Goal: Information Seeking & Learning: Learn about a topic

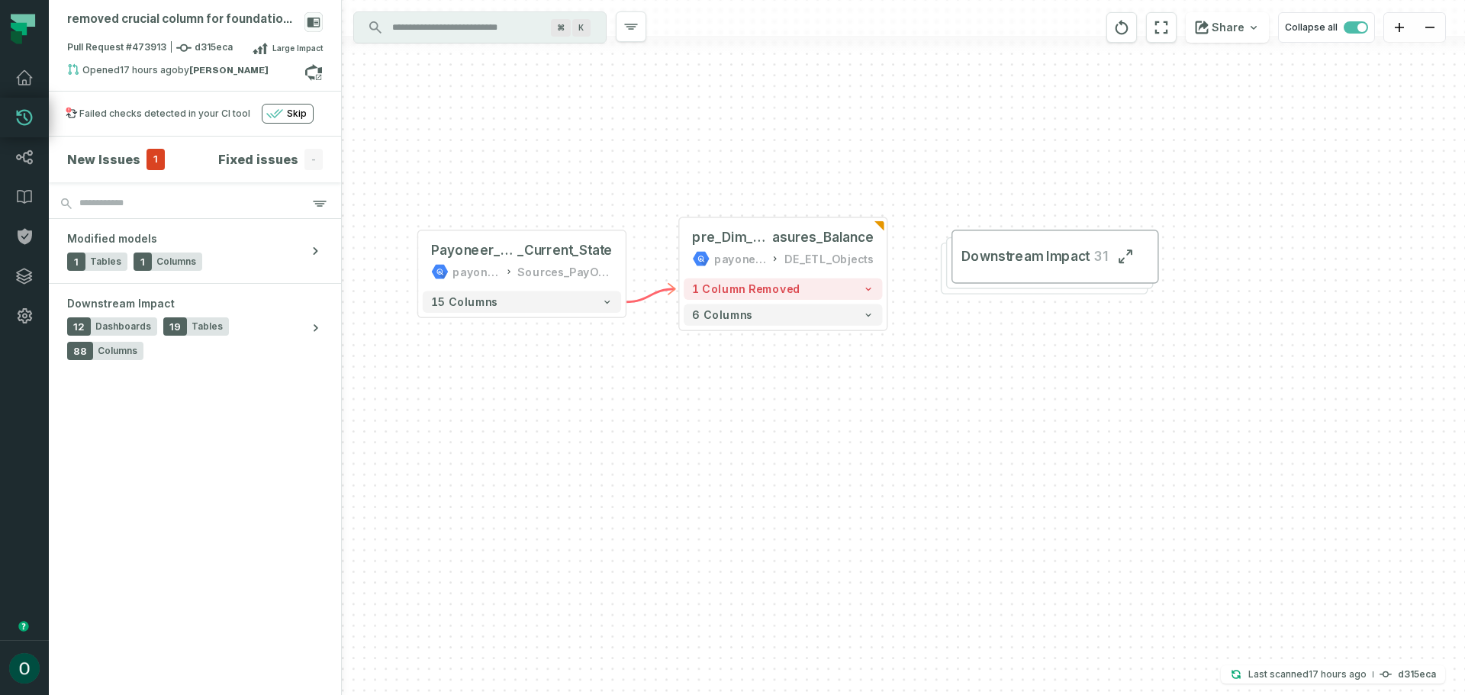
drag, startPoint x: 1068, startPoint y: 479, endPoint x: 943, endPoint y: 393, distance: 151.0
click at [943, 393] on div "+ Payoneer_PartnersBalance _Current_State payoneer-prod-eu-svc-data-016f Source…" at bounding box center [904, 347] width 1124 height 695
click at [836, 286] on button "1 column removed" at bounding box center [783, 289] width 198 height 21
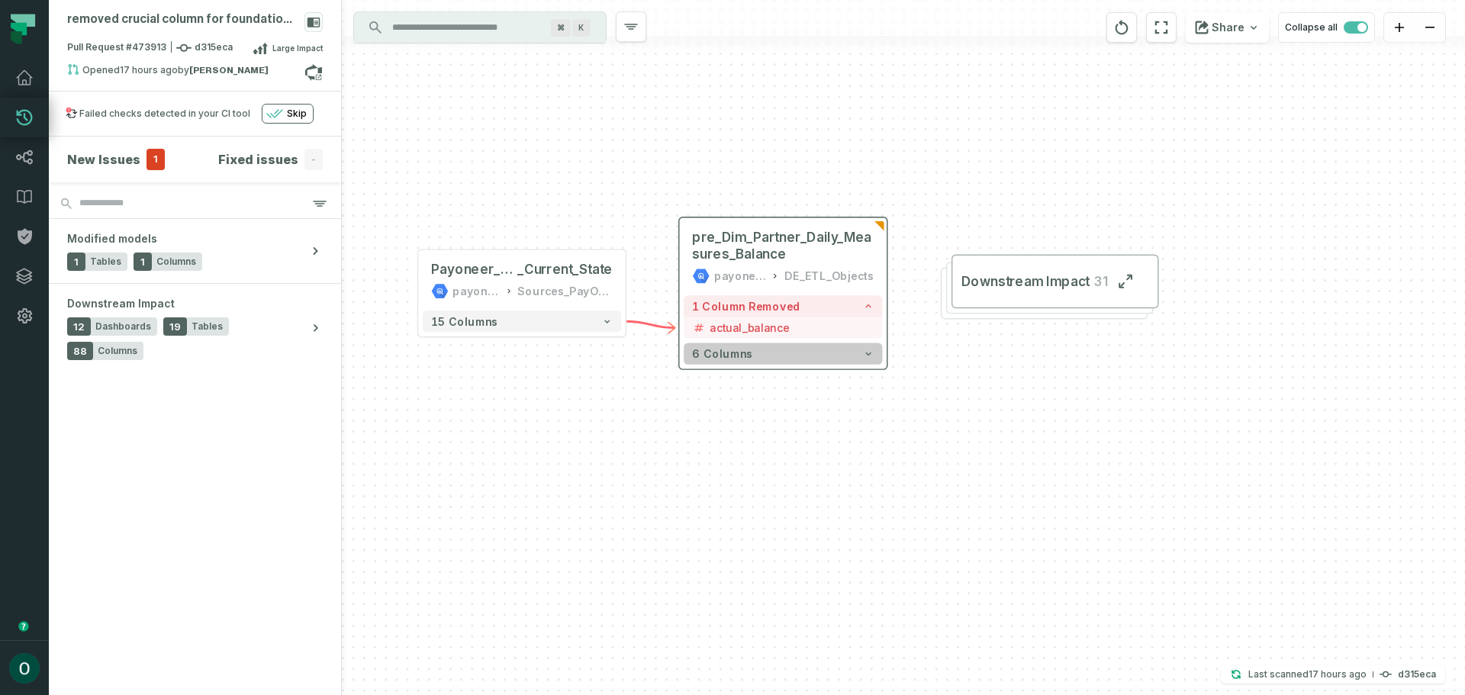
click at [858, 354] on button "6 columns" at bounding box center [783, 353] width 198 height 21
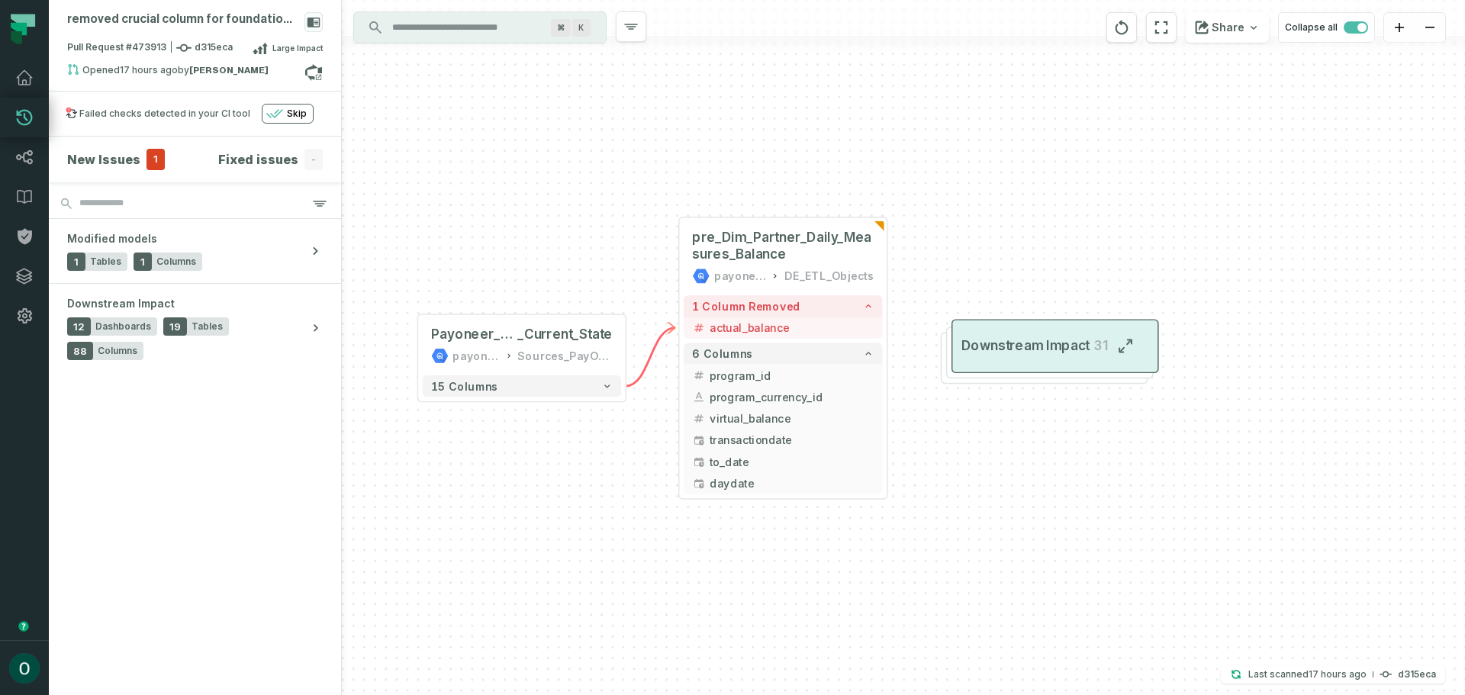
click at [1029, 366] on button "Downstream Impact 31" at bounding box center [1056, 346] width 208 height 54
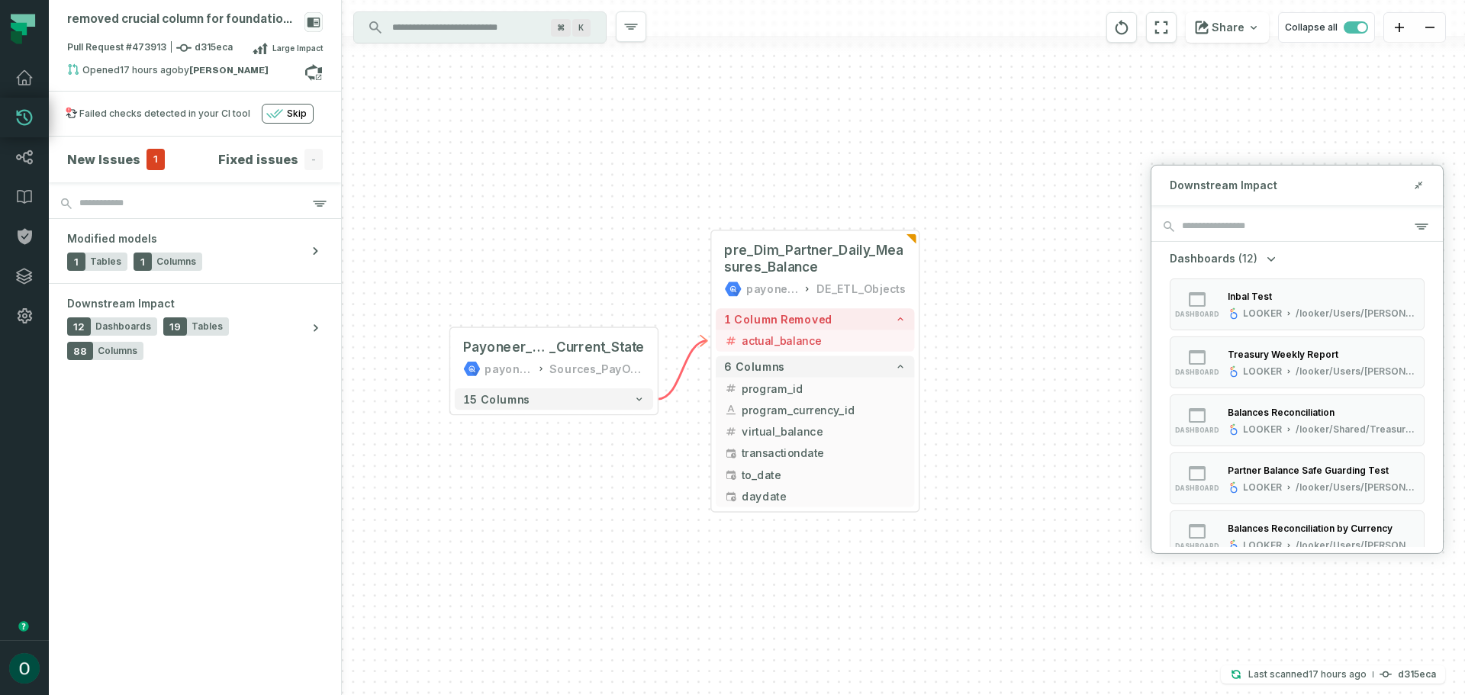
drag, startPoint x: 1208, startPoint y: 509, endPoint x: 1188, endPoint y: 506, distance: 20.8
click at [1240, 522] on div "removed crucial column for foundational testing Pull Request #473913 d315eca La…" at bounding box center [757, 347] width 1417 height 695
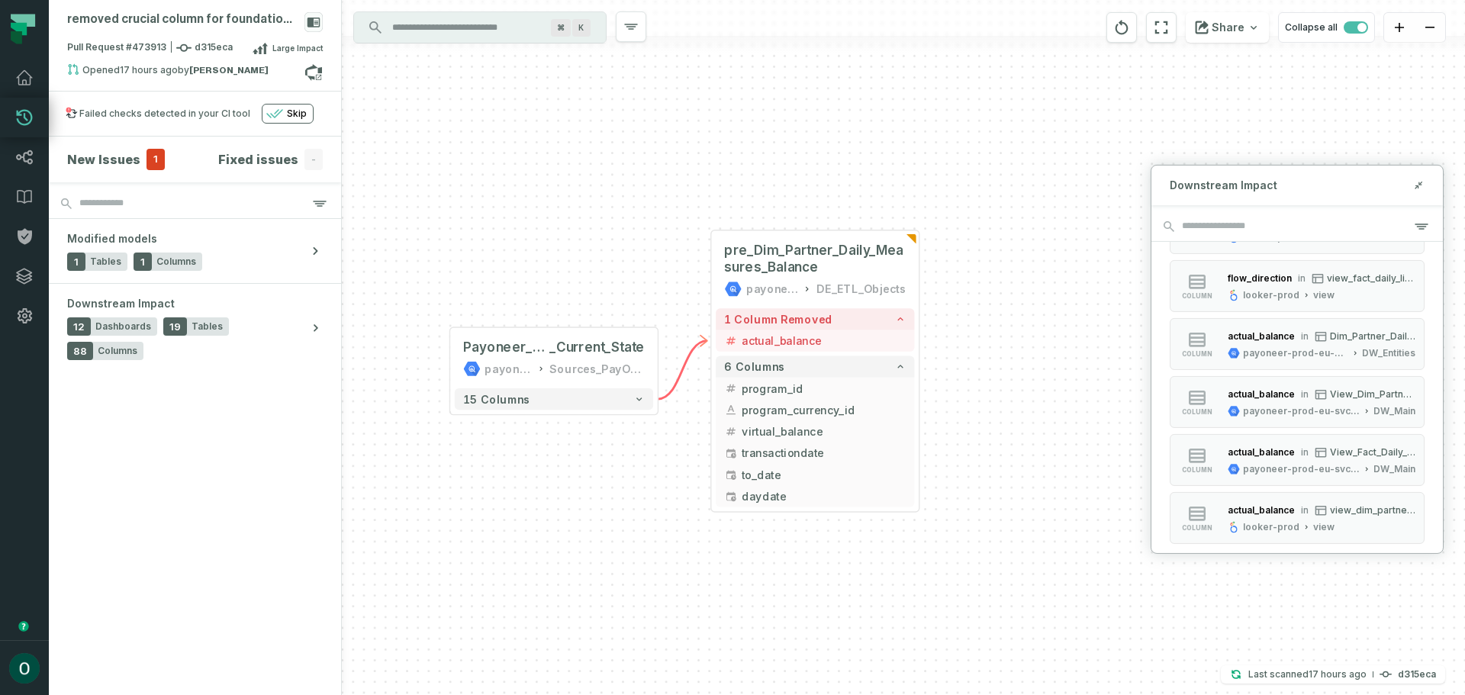
scroll to position [2290, 0]
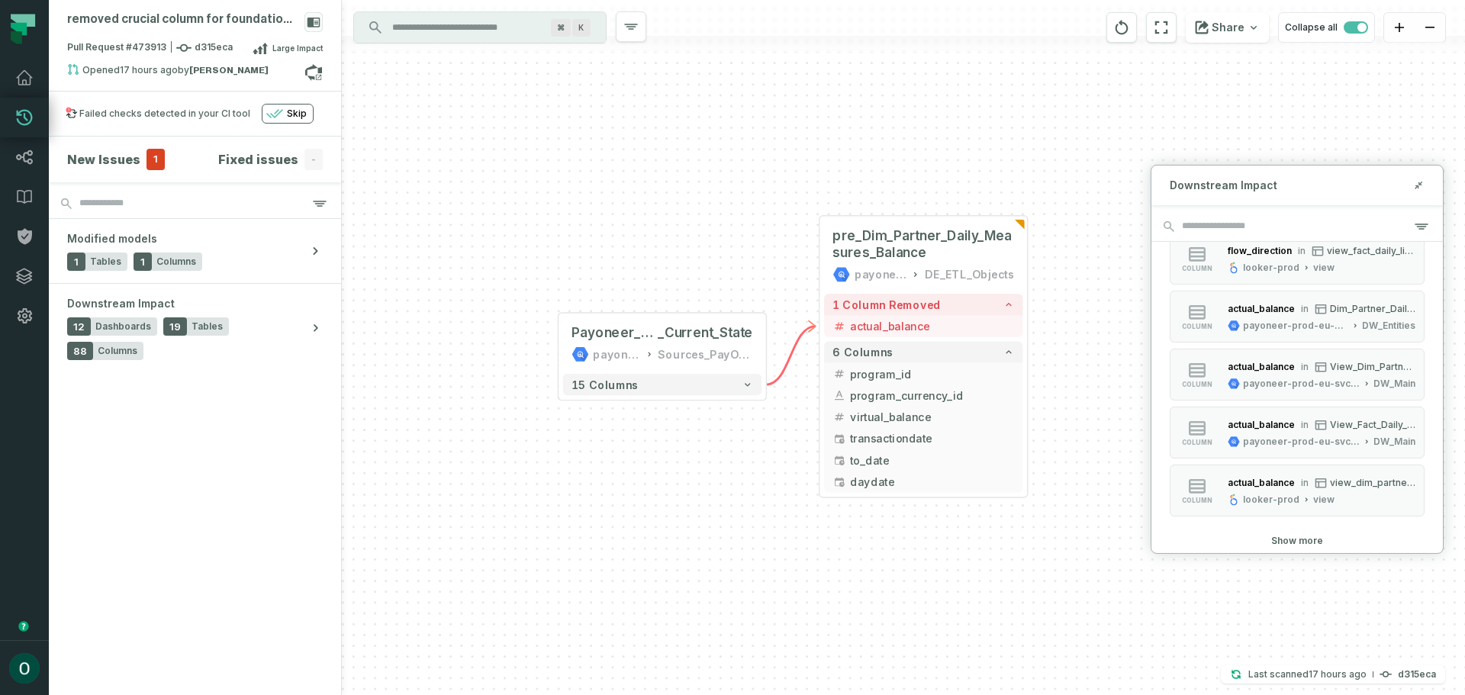
drag, startPoint x: 1198, startPoint y: 608, endPoint x: 1306, endPoint y: 596, distance: 109.1
click at [1306, 596] on div "+ Payoneer_PartnersBalance _Current_State payoneer-prod-eu-svc-data-016f Source…" at bounding box center [904, 347] width 1124 height 695
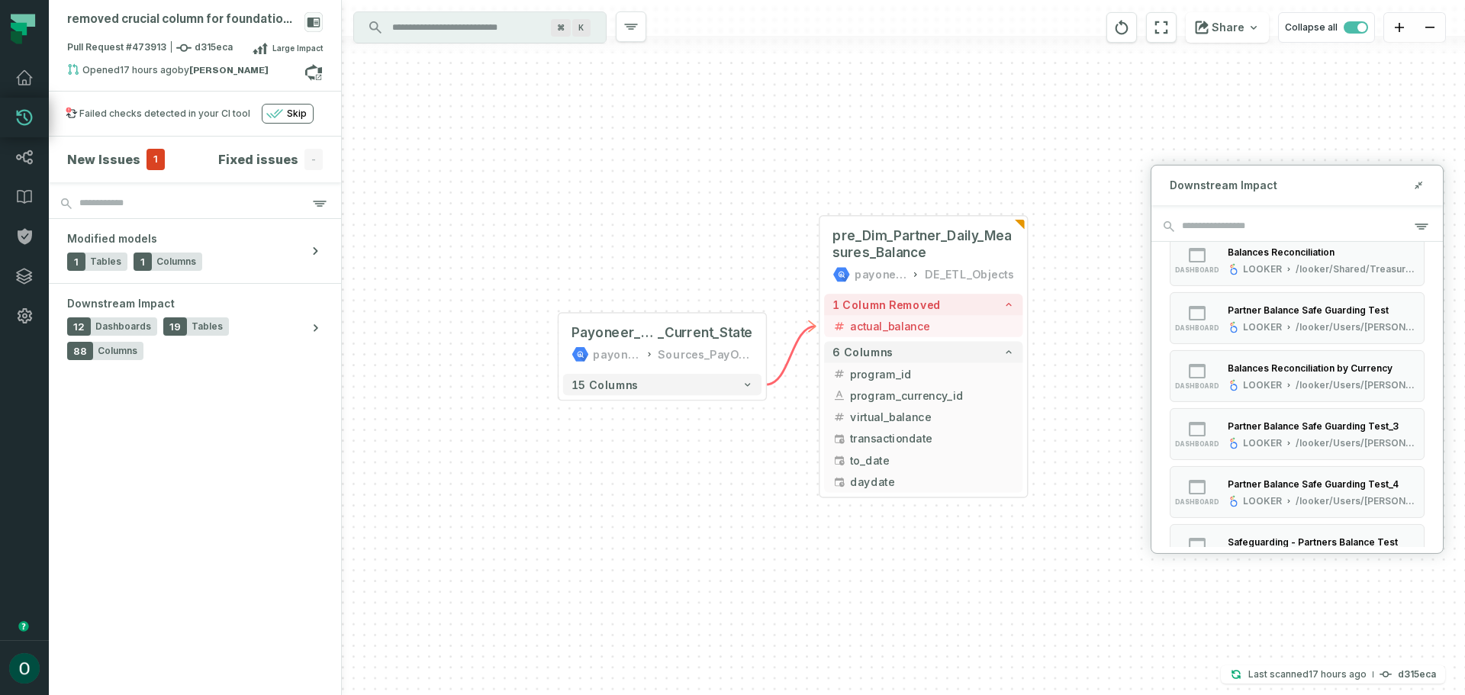
scroll to position [0, 0]
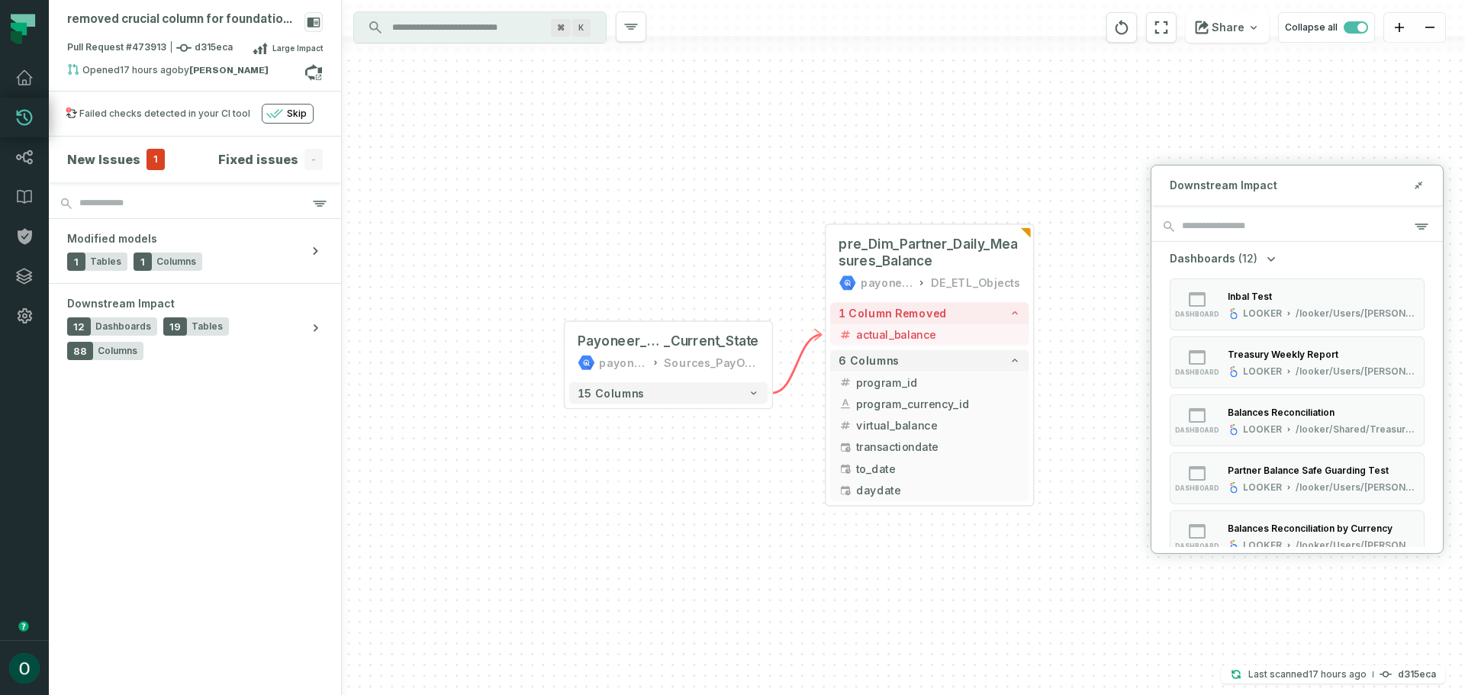
drag, startPoint x: 873, startPoint y: 591, endPoint x: 885, endPoint y: 599, distance: 14.2
click at [885, 599] on div "+ Payoneer_PartnersBalance _Current_State payoneer-prod-eu-svc-data-016f Source…" at bounding box center [904, 347] width 1124 height 695
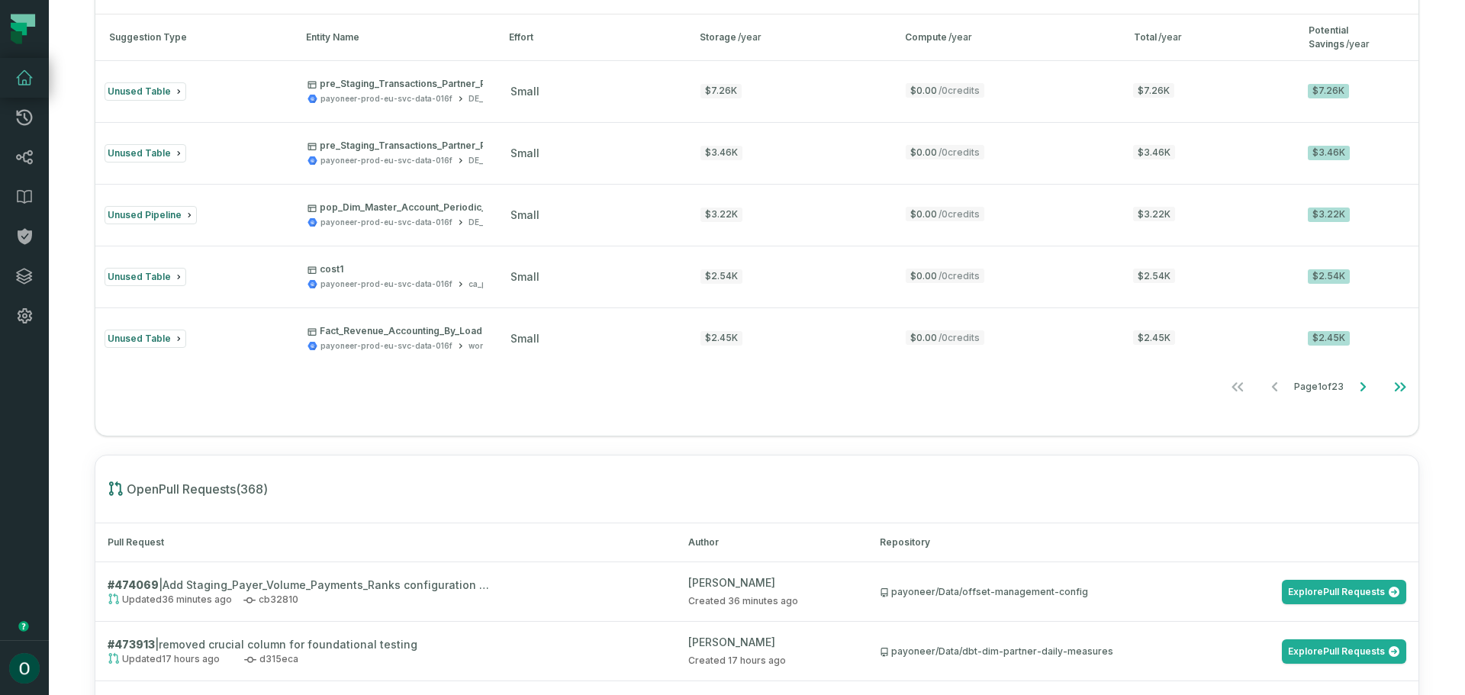
scroll to position [1450, 0]
